Goal: Task Accomplishment & Management: Manage account settings

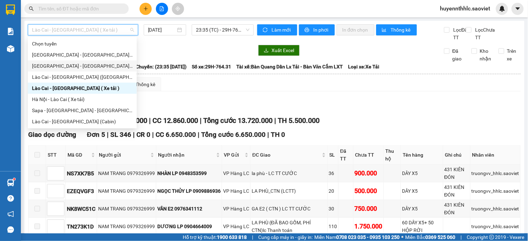
click at [456, 8] on span "huyennthhlc.saoviet" at bounding box center [464, 8] width 61 height 9
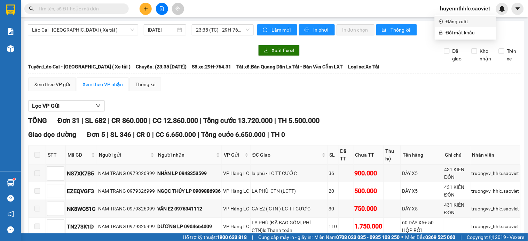
click at [453, 19] on span "Đăng xuất" at bounding box center [468, 22] width 46 height 8
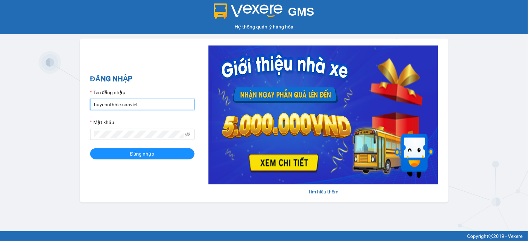
click at [136, 107] on input "huyennthhlc.saoviet" at bounding box center [142, 104] width 104 height 11
click at [138, 107] on input "huyennthhlc.saoviet" at bounding box center [142, 104] width 104 height 11
click at [138, 106] on input "huyennthhlc.saoviet" at bounding box center [142, 104] width 104 height 11
click at [136, 98] on div "Tên đăng nhập" at bounding box center [142, 94] width 104 height 10
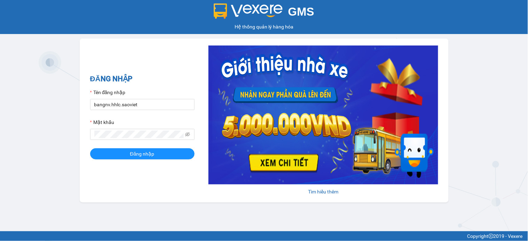
click at [136, 98] on div "Tên đăng nhập" at bounding box center [142, 94] width 104 height 10
click at [137, 103] on input "bangnv.hhlc.saoviet" at bounding box center [142, 104] width 104 height 11
click at [139, 108] on input "bangnv.hhlc.saoviet" at bounding box center [142, 104] width 104 height 11
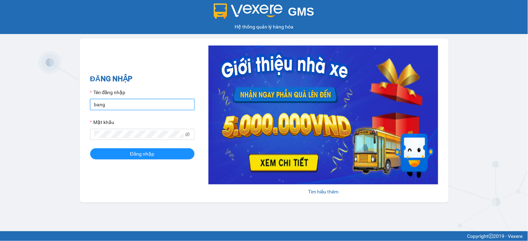
type input "bangnv.hhlc.saoviet"
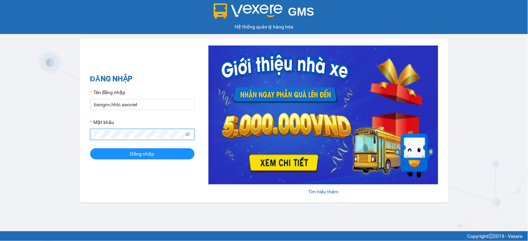
click at [90, 148] on button "Đăng nhập" at bounding box center [142, 153] width 104 height 11
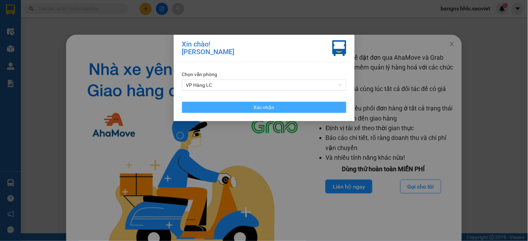
drag, startPoint x: 246, startPoint y: 108, endPoint x: 317, endPoint y: 75, distance: 78.7
click at [248, 106] on button "Xác nhận" at bounding box center [264, 107] width 164 height 11
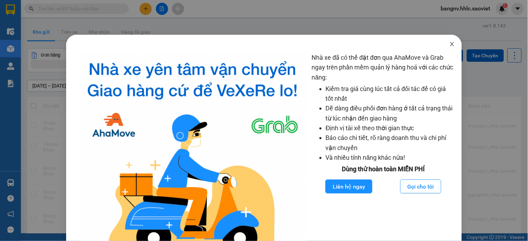
drag, startPoint x: 449, startPoint y: 42, endPoint x: 396, endPoint y: 41, distance: 52.2
click at [449, 43] on icon "close" at bounding box center [452, 44] width 6 height 6
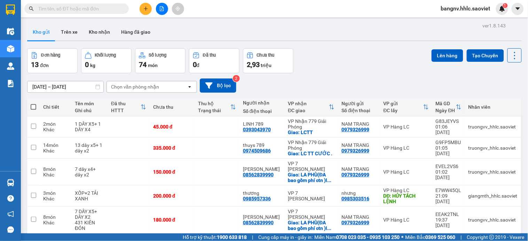
click at [161, 10] on icon "file-add" at bounding box center [161, 8] width 5 height 5
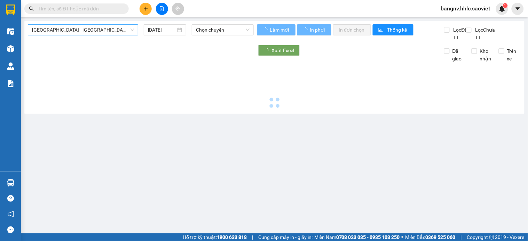
click at [118, 32] on span "[GEOGRAPHIC_DATA] - [GEOGRAPHIC_DATA] (Cabin)" at bounding box center [83, 30] width 102 height 10
type input "13/09/2025"
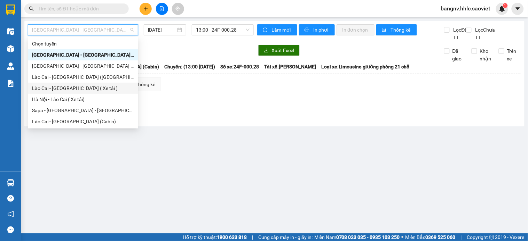
drag, startPoint x: 77, startPoint y: 90, endPoint x: 139, endPoint y: 63, distance: 68.5
click at [77, 90] on div "Lào Cai - [GEOGRAPHIC_DATA] ( Xe tải )" at bounding box center [83, 89] width 102 height 8
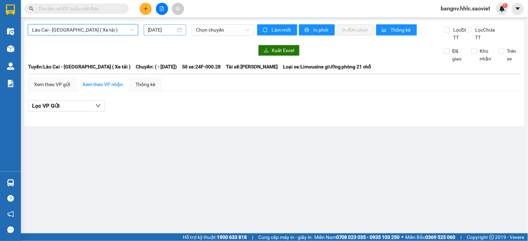
click at [179, 30] on div "13/09/2025" at bounding box center [165, 30] width 34 height 8
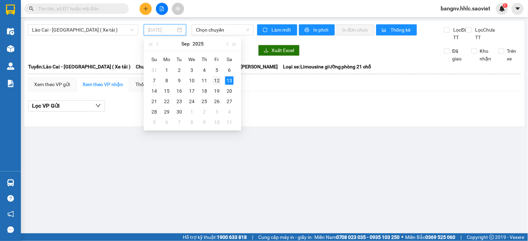
click at [217, 82] on div "12" at bounding box center [216, 81] width 8 height 8
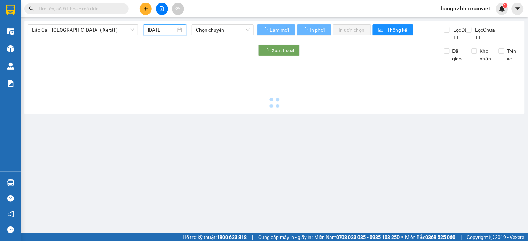
type input "[DATE]"
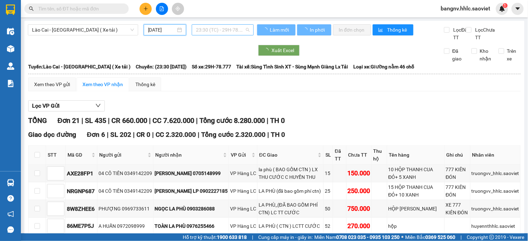
click at [210, 31] on span "23:30 (TC) - 29H-78.777" at bounding box center [223, 30] width 54 height 10
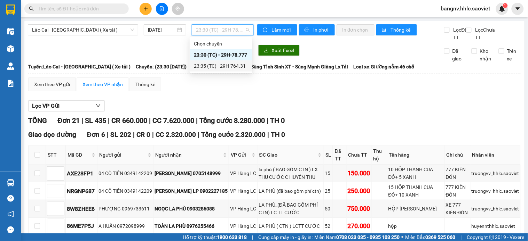
click at [226, 64] on div "23:35 (TC) - 29H-764.31" at bounding box center [221, 66] width 54 height 8
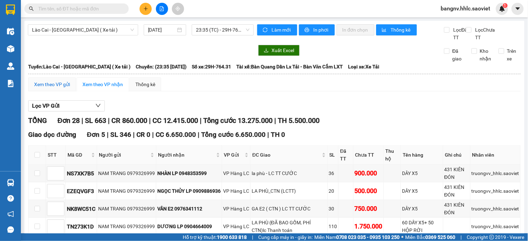
click at [65, 88] on div "Xem theo VP gửi" at bounding box center [52, 85] width 36 height 8
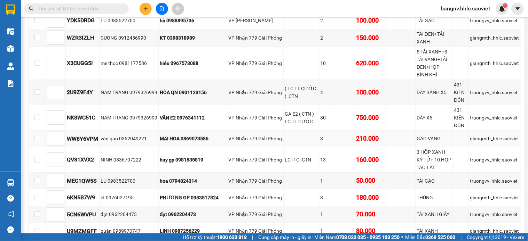
scroll to position [607, 0]
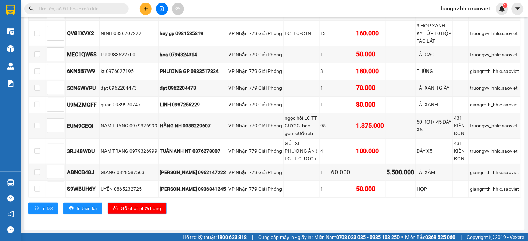
click at [133, 209] on span "Gỡ chốt phơi hàng" at bounding box center [141, 209] width 40 height 8
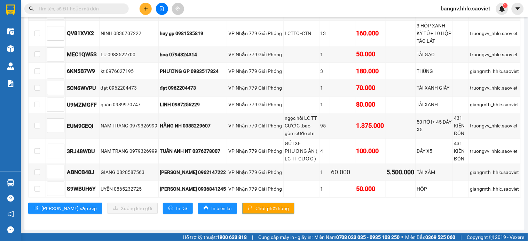
drag, startPoint x: 236, startPoint y: 208, endPoint x: 251, endPoint y: 198, distance: 17.1
click at [255, 207] on span "Chốt phơi hàng" at bounding box center [271, 209] width 33 height 8
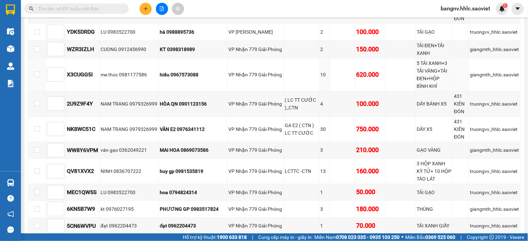
scroll to position [297, 0]
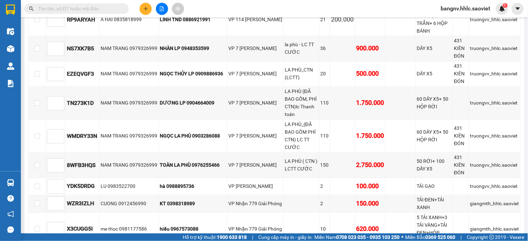
click at [445, 7] on span "bangnv.hhlc.saoviet" at bounding box center [465, 8] width 61 height 9
click at [458, 19] on span "Đăng xuất" at bounding box center [469, 22] width 46 height 8
